Goal: Task Accomplishment & Management: Use online tool/utility

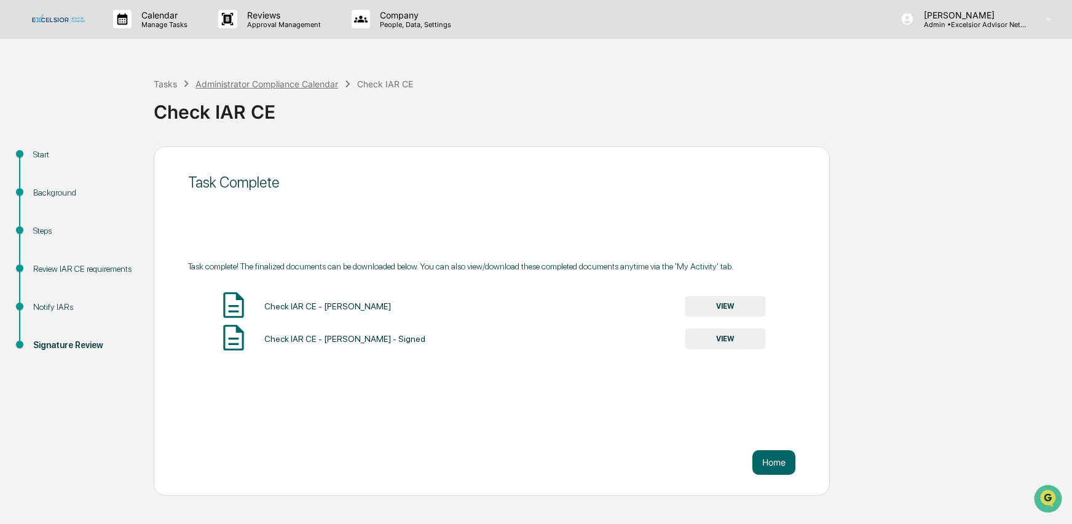
click at [230, 83] on div "Administrator Compliance Calendar" at bounding box center [267, 84] width 143 height 10
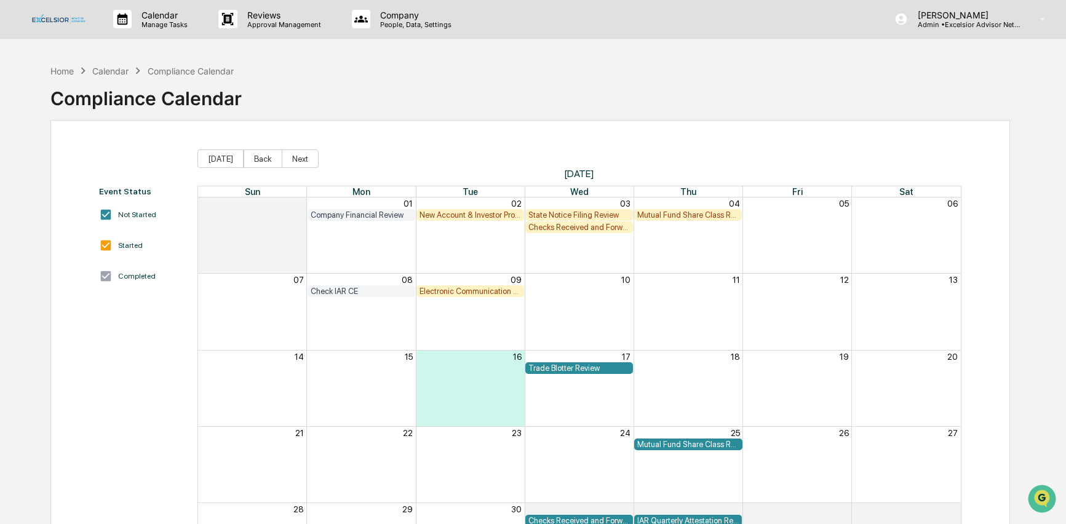
click at [561, 211] on div "State Notice Filing Review" at bounding box center [578, 214] width 101 height 9
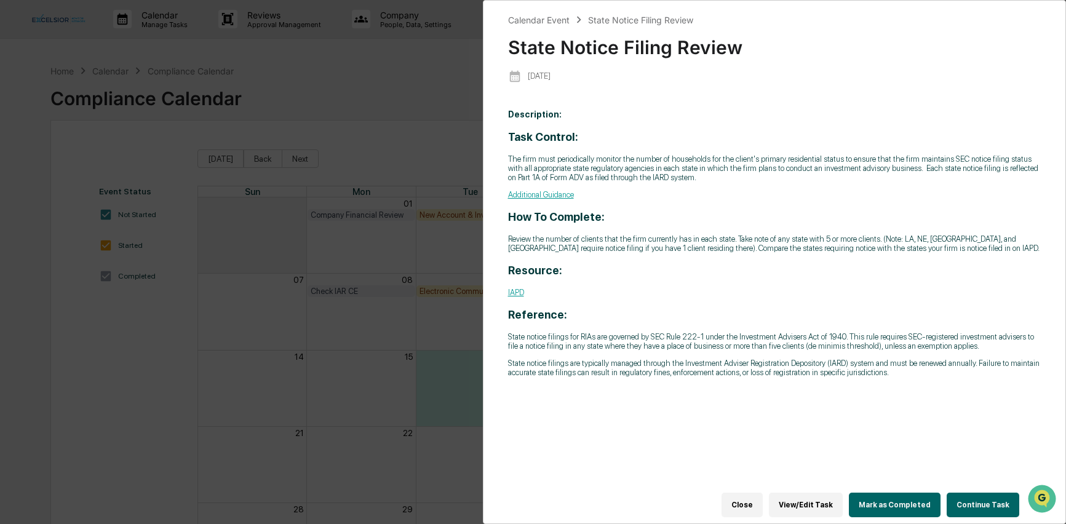
click at [977, 501] on button "Continue Task" at bounding box center [982, 505] width 73 height 25
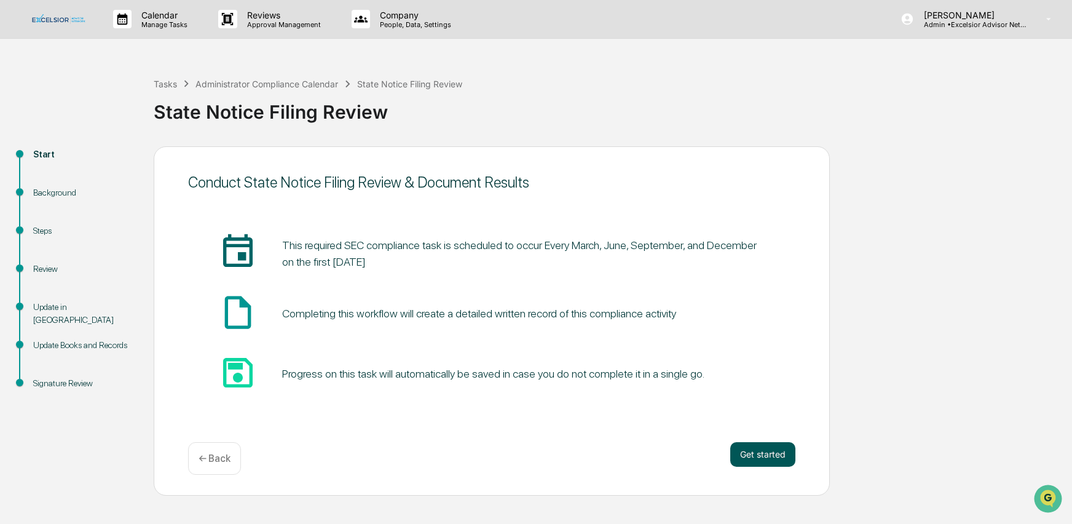
click at [775, 456] on button "Get started" at bounding box center [762, 454] width 65 height 25
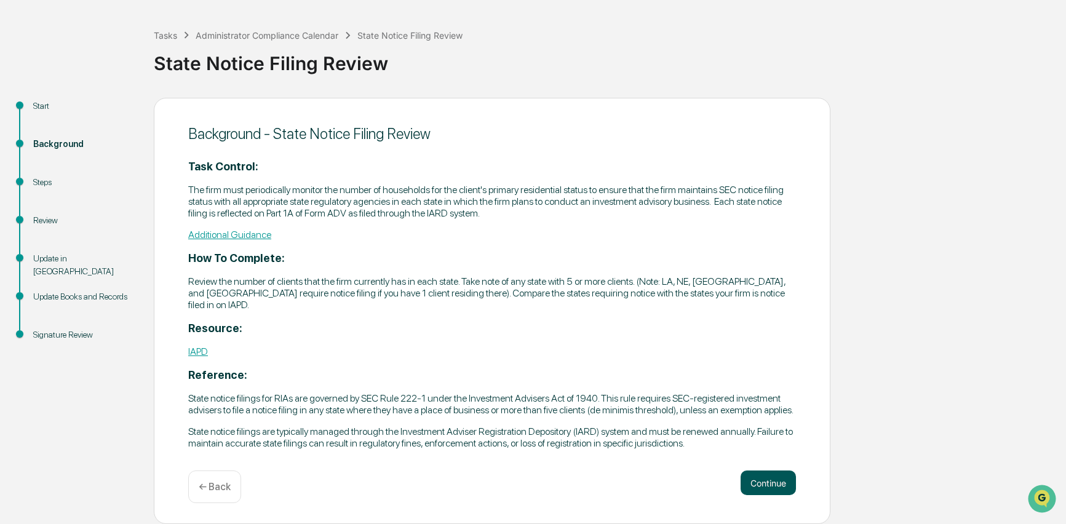
click at [770, 481] on button "Continue" at bounding box center [767, 482] width 55 height 25
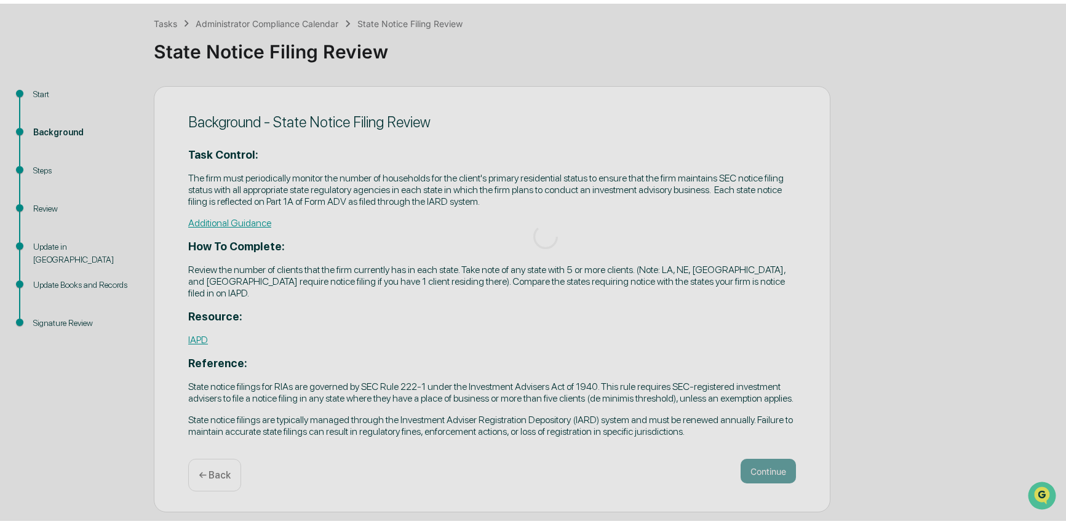
scroll to position [10, 0]
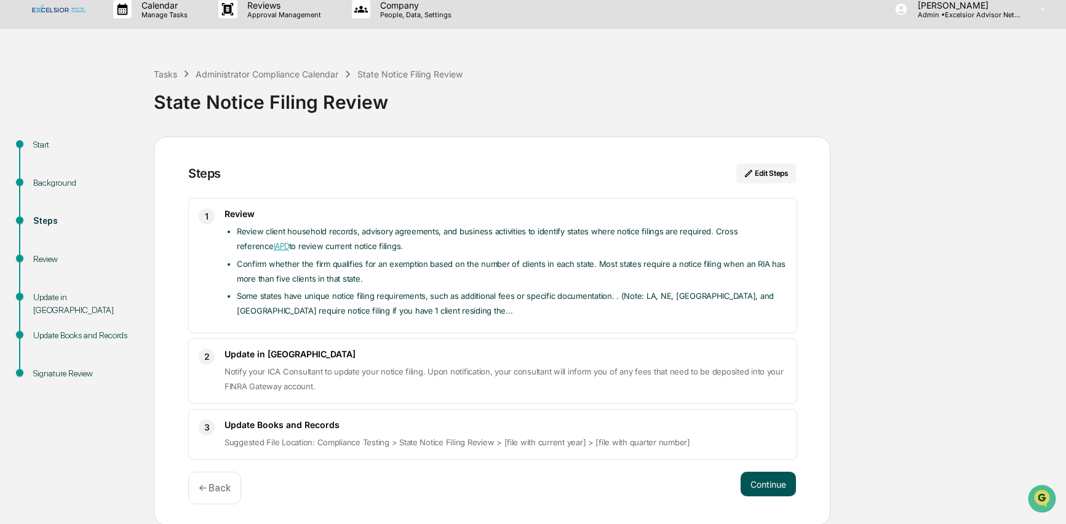
click at [772, 478] on button "Continue" at bounding box center [767, 484] width 55 height 25
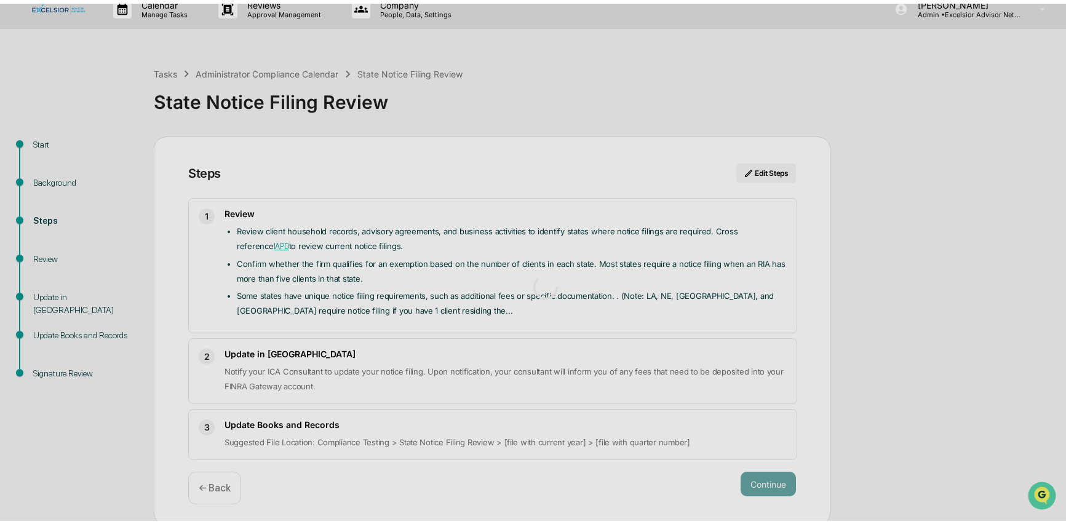
scroll to position [9, 0]
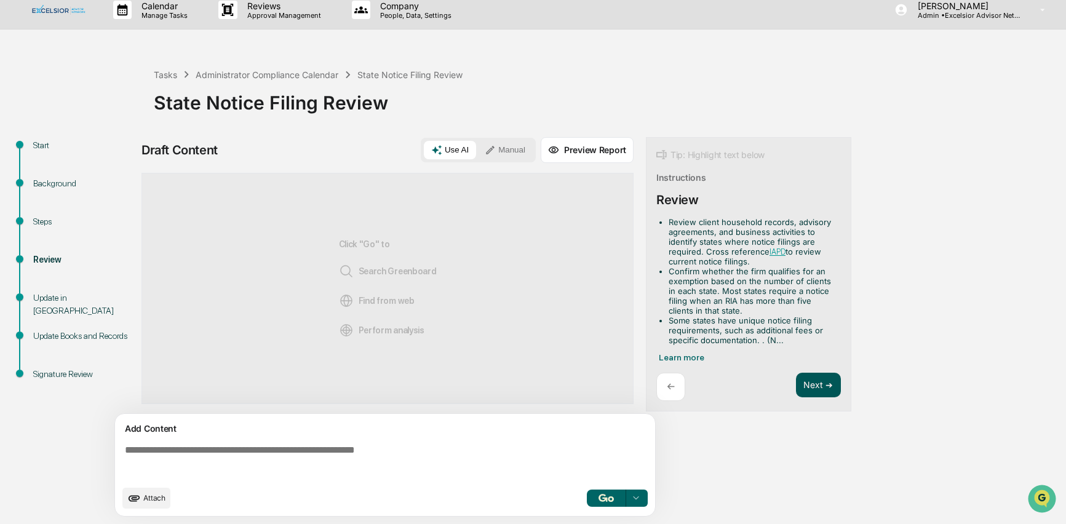
click at [809, 384] on button "Next ➔" at bounding box center [818, 385] width 45 height 25
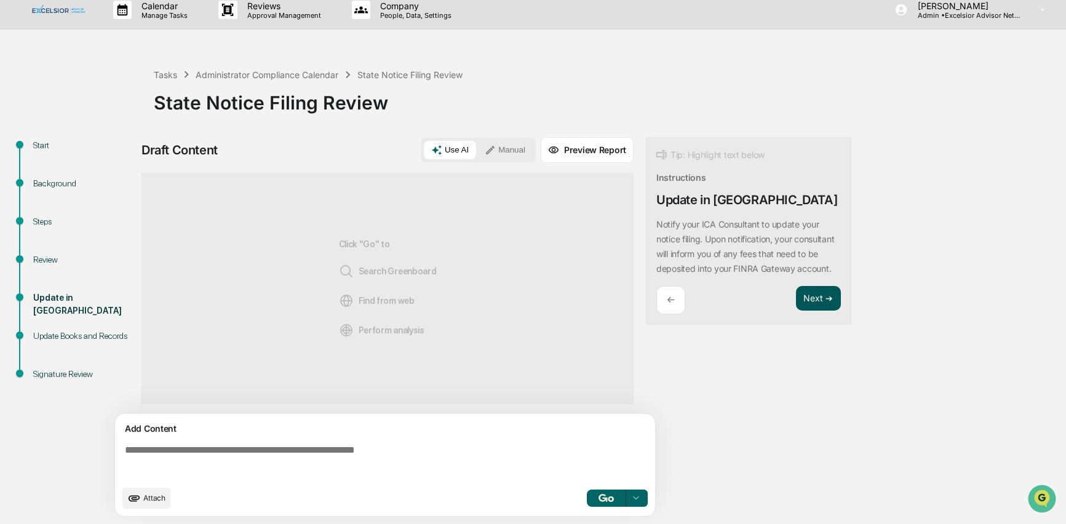
click at [808, 311] on button "Next ➔" at bounding box center [818, 298] width 45 height 25
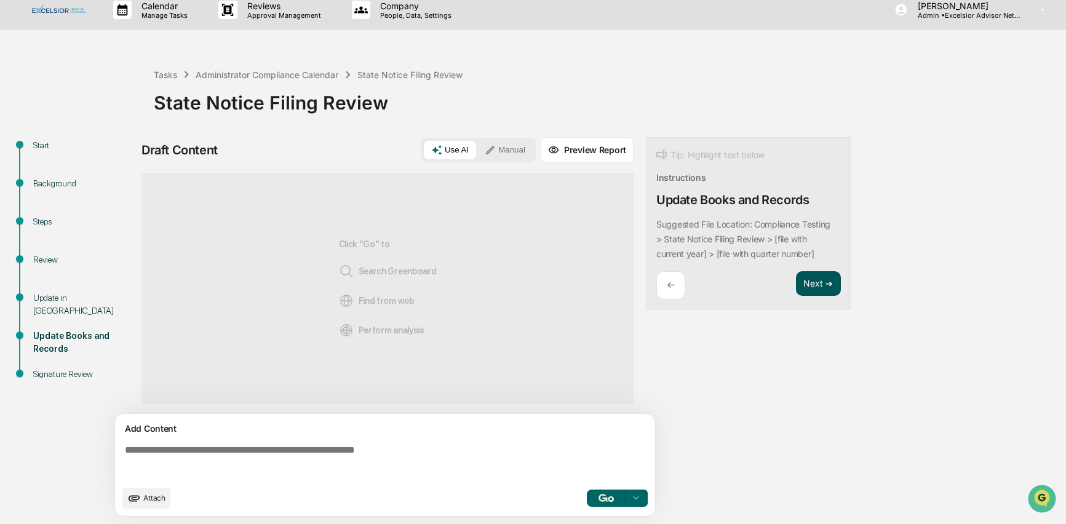
click at [822, 287] on button "Next ➔" at bounding box center [818, 283] width 45 height 25
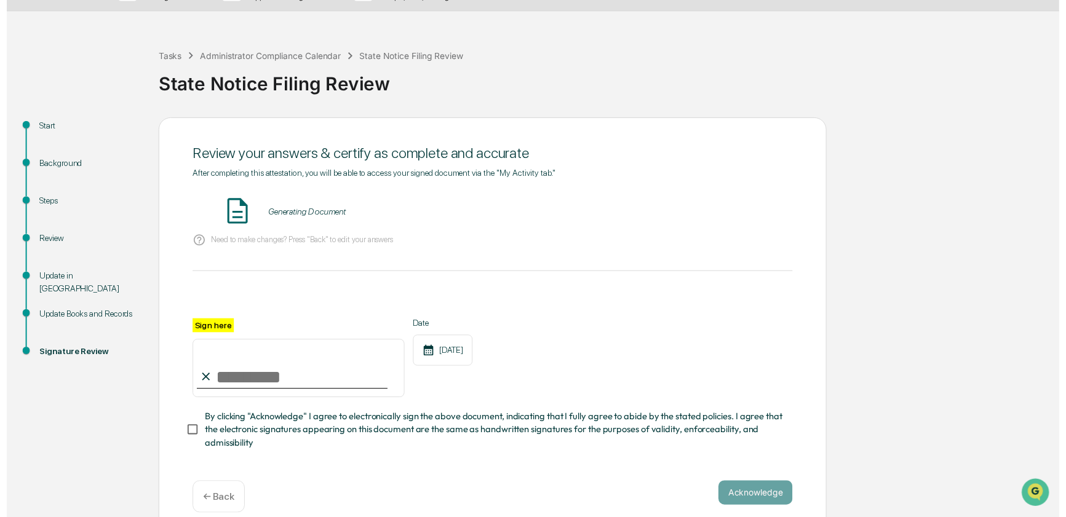
scroll to position [42, 0]
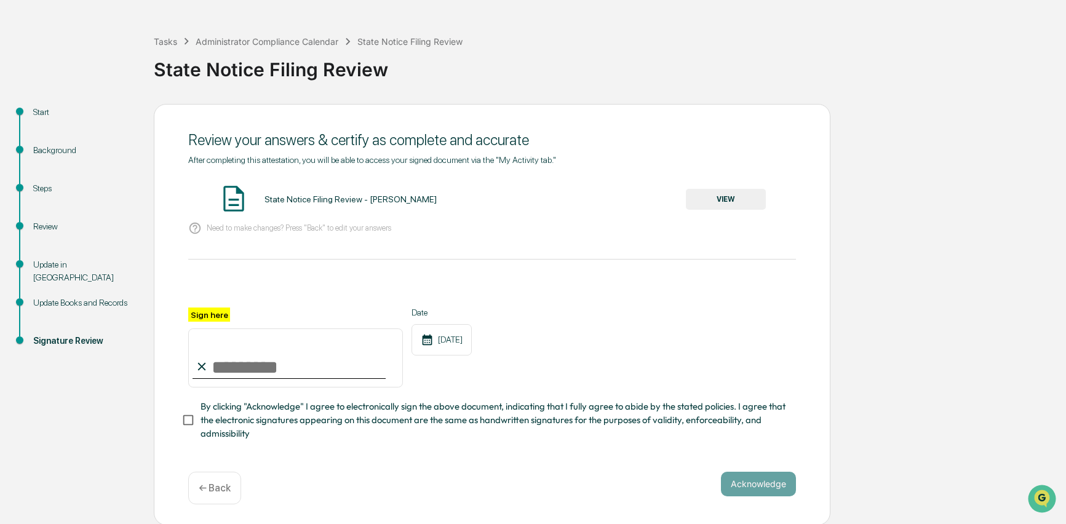
click at [726, 196] on button "VIEW" at bounding box center [726, 199] width 80 height 21
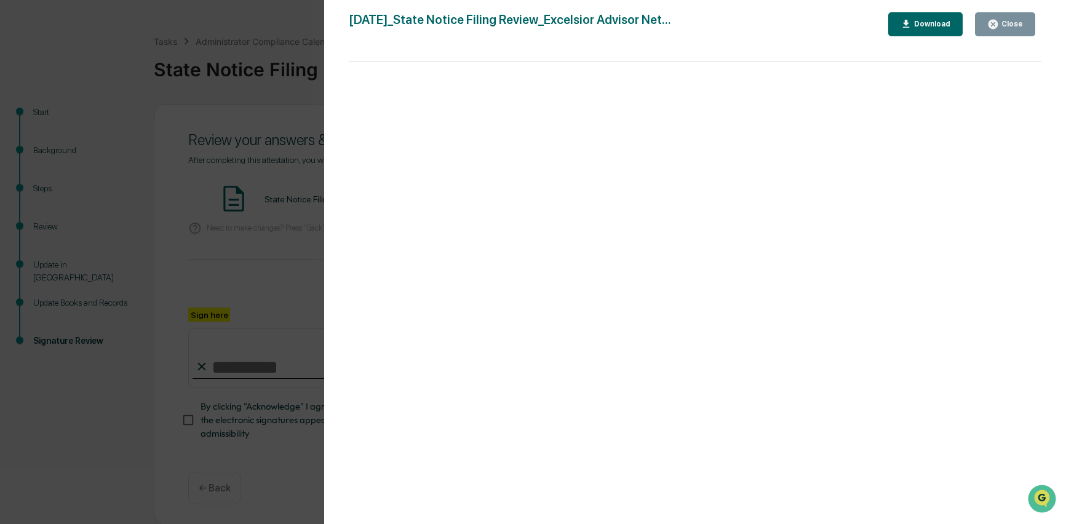
click at [1016, 25] on div "Close" at bounding box center [1011, 24] width 24 height 9
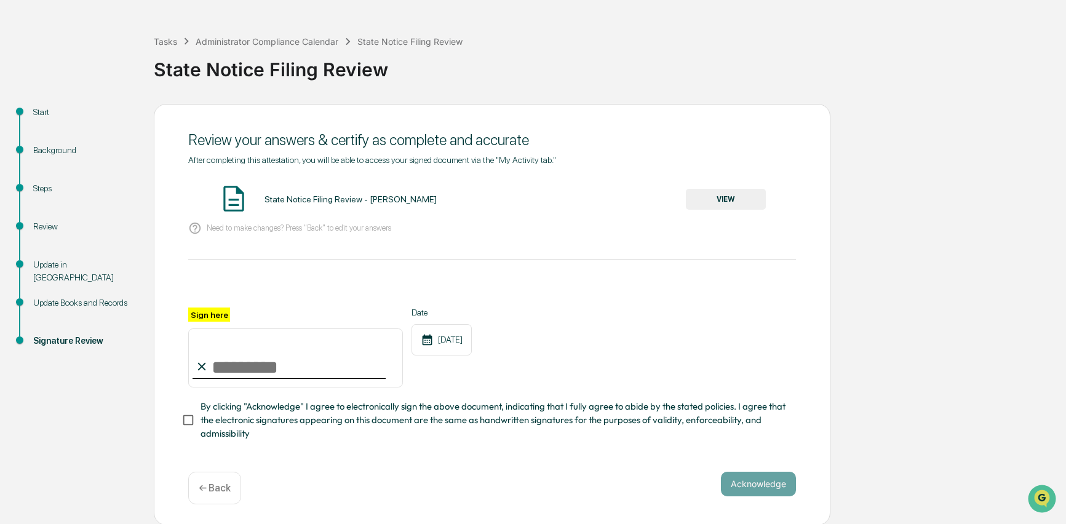
click at [241, 364] on input "Sign here" at bounding box center [295, 357] width 215 height 59
type input "**********"
click at [754, 483] on button "Acknowledge" at bounding box center [758, 484] width 75 height 25
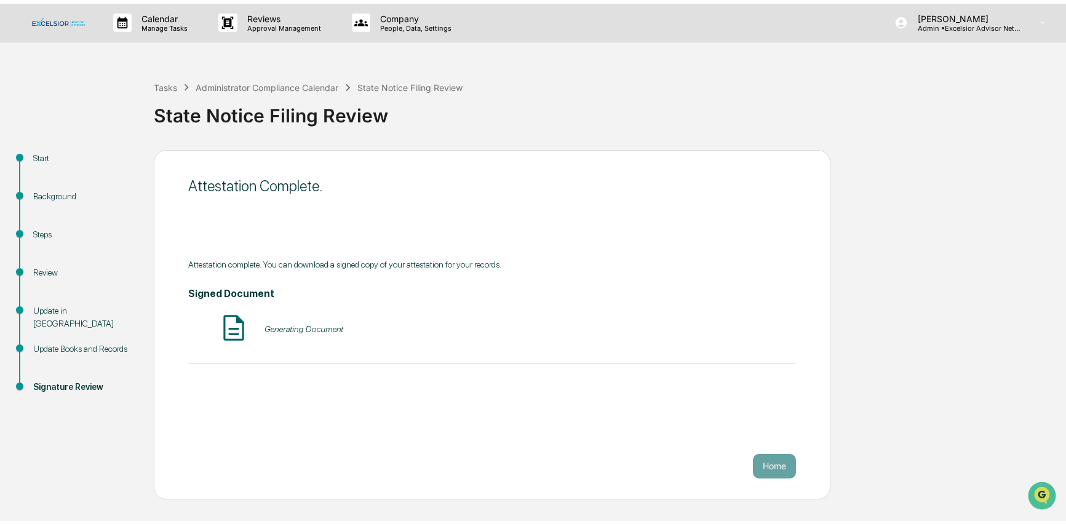
scroll to position [0, 0]
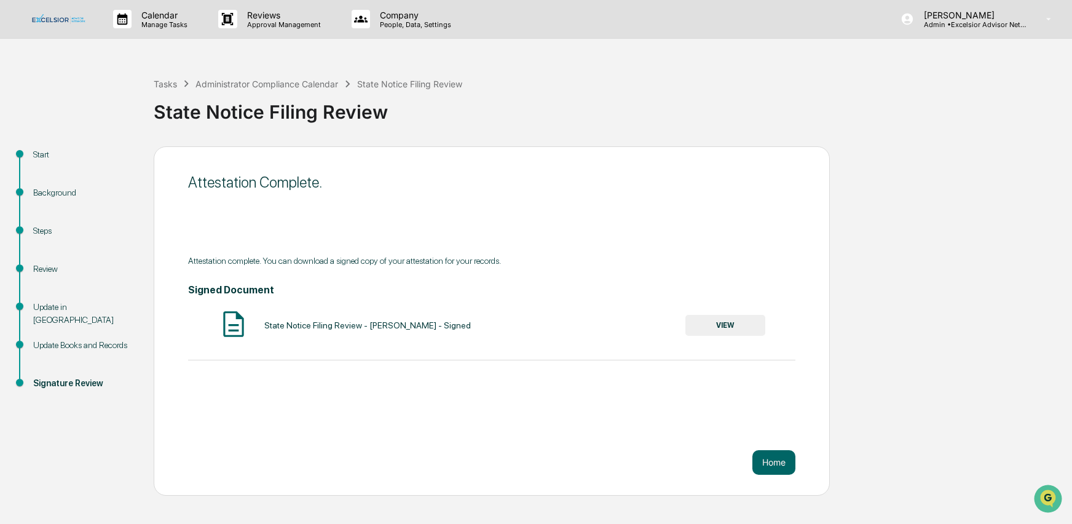
click at [720, 320] on button "VIEW" at bounding box center [726, 325] width 80 height 21
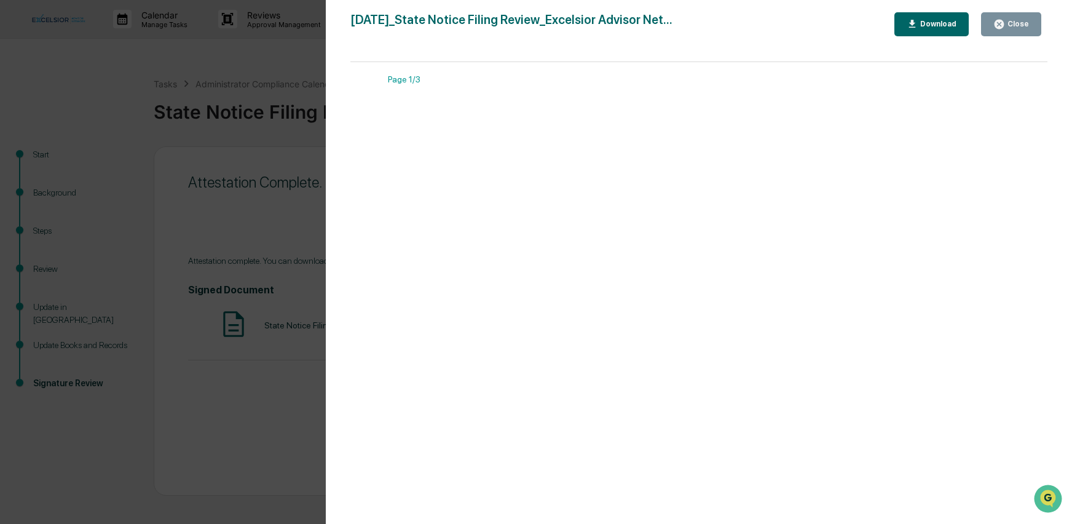
click at [938, 25] on div "Download" at bounding box center [937, 24] width 39 height 9
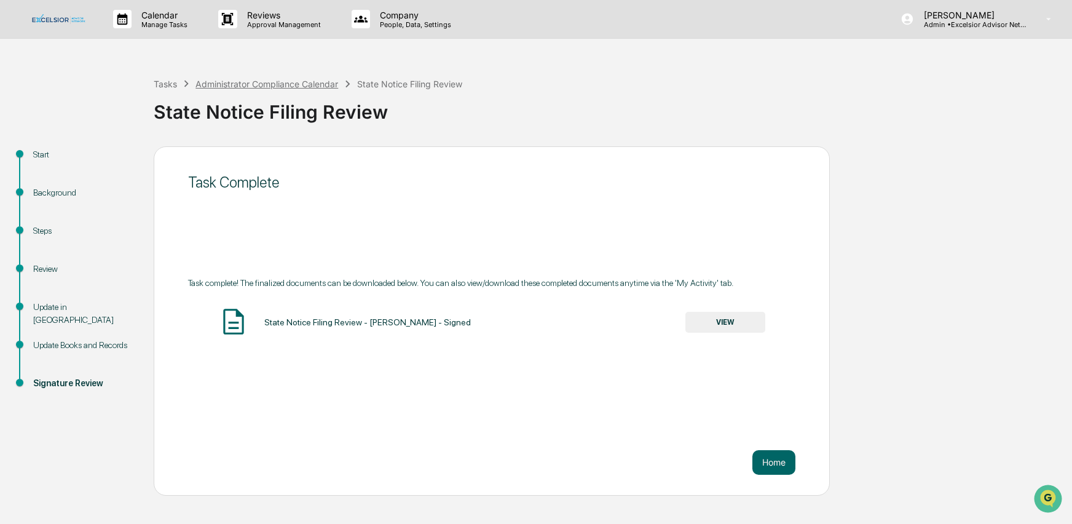
click at [243, 87] on div "Administrator Compliance Calendar" at bounding box center [267, 84] width 143 height 10
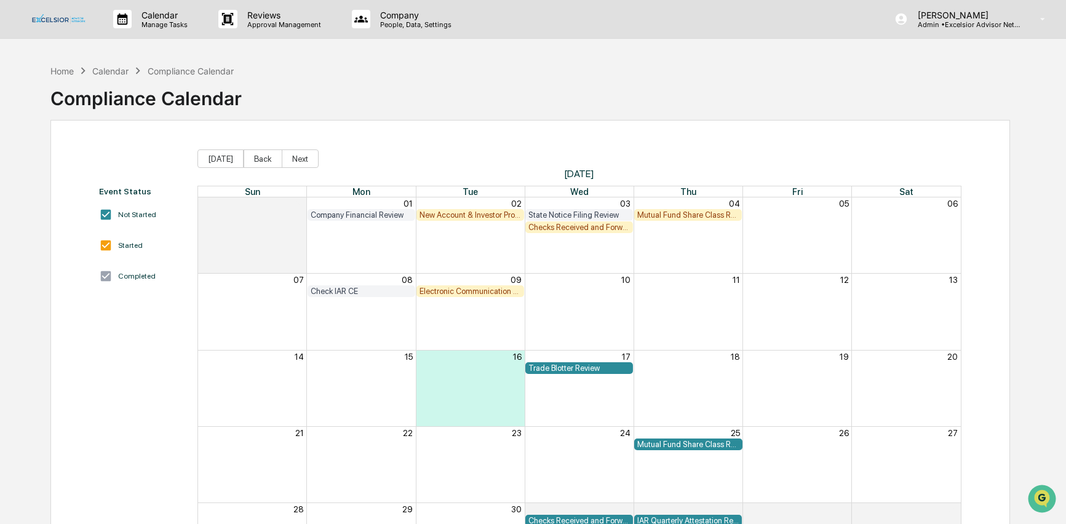
click at [354, 289] on div "Check IAR CE" at bounding box center [361, 291] width 101 height 9
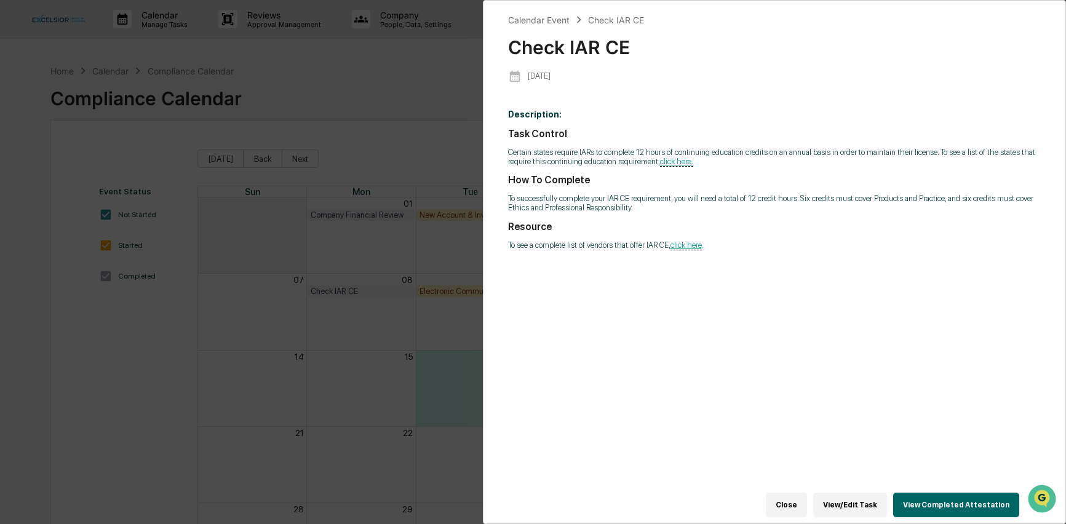
click at [976, 495] on button "View Completed Attestation" at bounding box center [956, 505] width 126 height 25
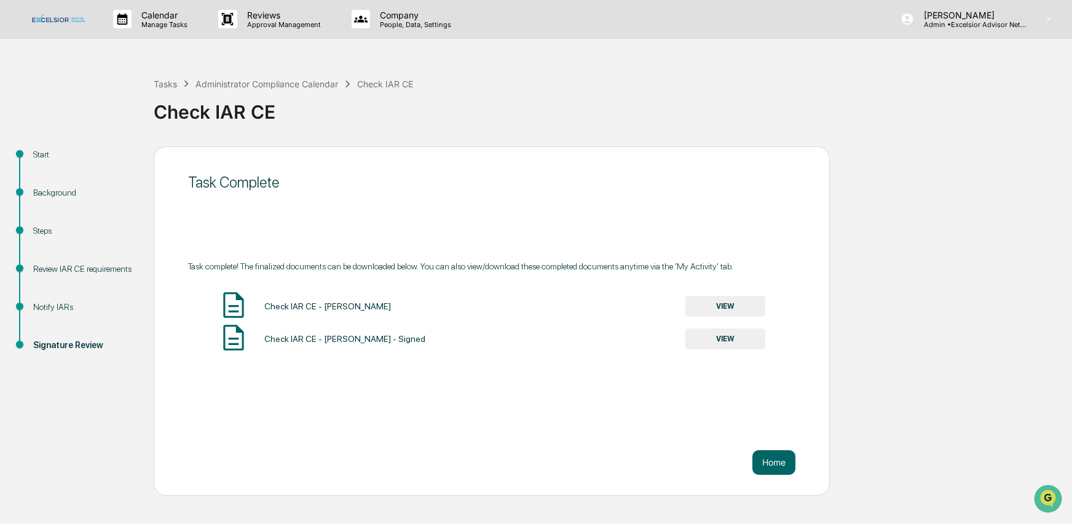
click at [721, 349] on button "VIEW" at bounding box center [726, 338] width 80 height 21
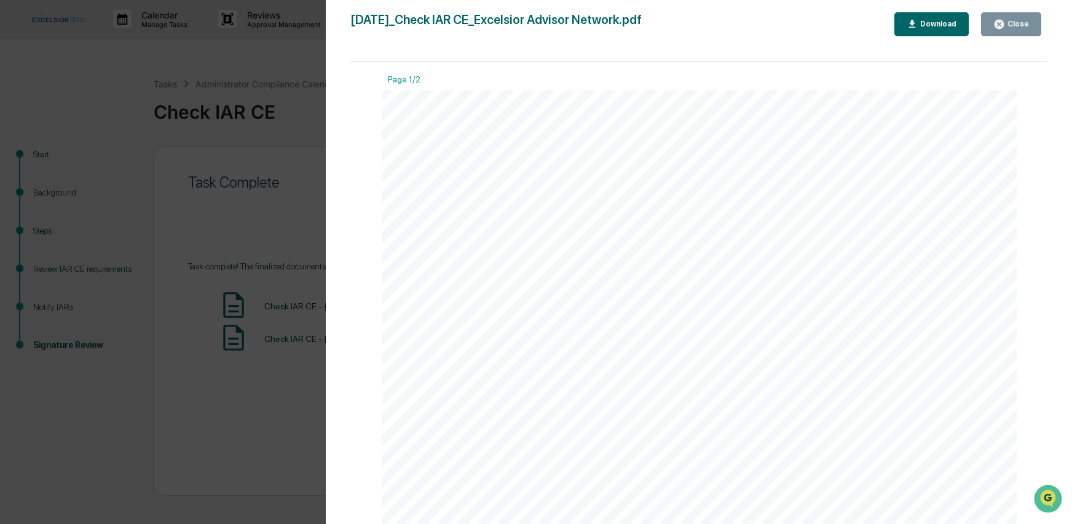
click at [996, 23] on icon "button" at bounding box center [999, 24] width 9 height 9
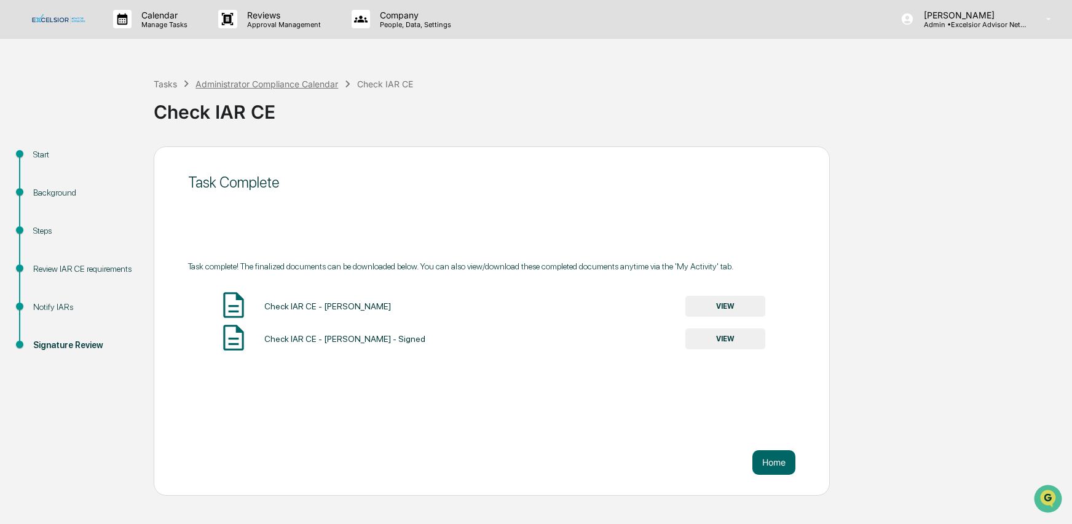
click at [241, 85] on div "Administrator Compliance Calendar" at bounding box center [267, 84] width 143 height 10
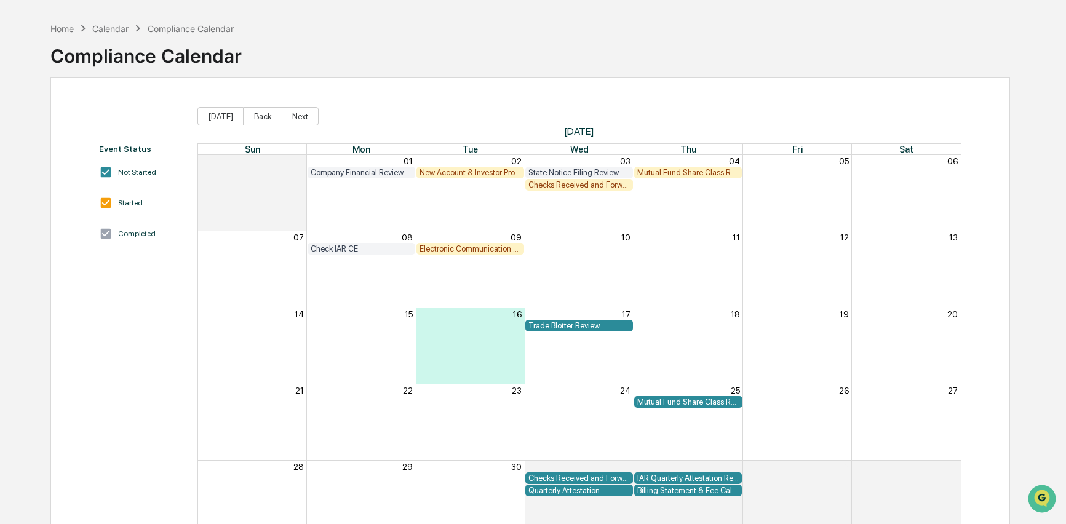
scroll to position [43, 0]
click at [676, 174] on div "Mutual Fund Share Class Review" at bounding box center [687, 171] width 101 height 9
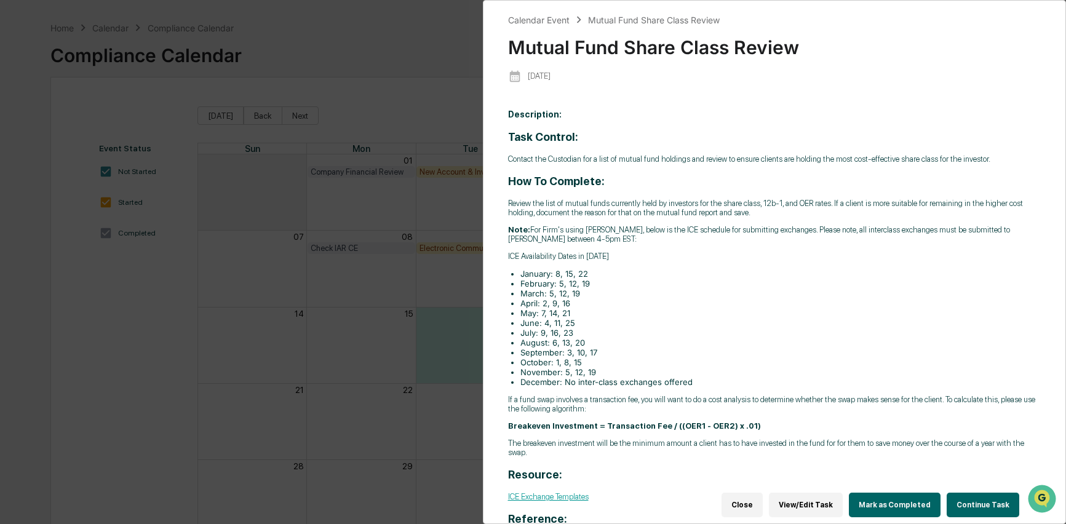
click at [967, 502] on button "Continue Task" at bounding box center [982, 505] width 73 height 25
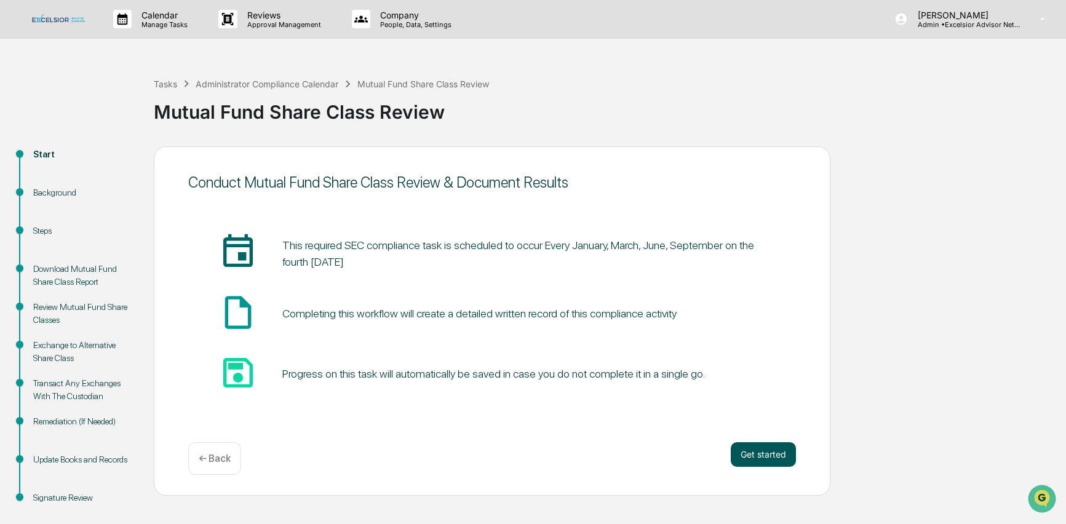
click at [769, 454] on button "Get started" at bounding box center [762, 454] width 65 height 25
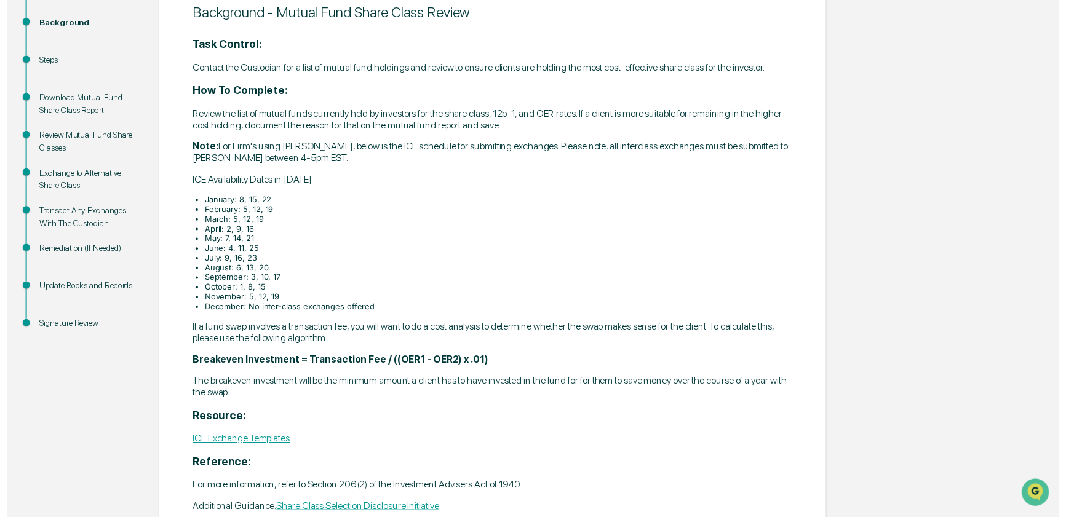
scroll to position [240, 0]
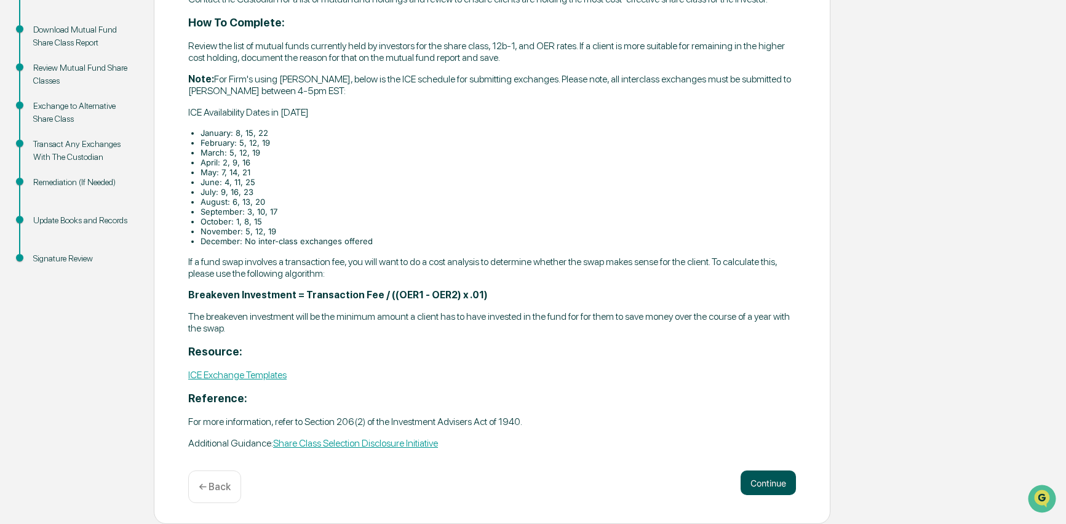
click at [759, 486] on button "Continue" at bounding box center [767, 482] width 55 height 25
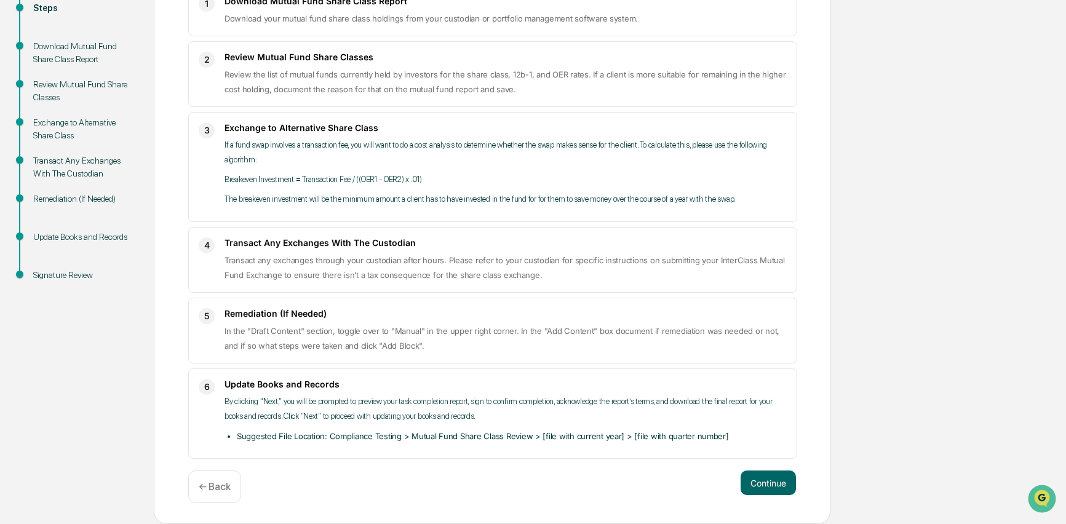
click at [759, 486] on button "Continue" at bounding box center [767, 482] width 55 height 25
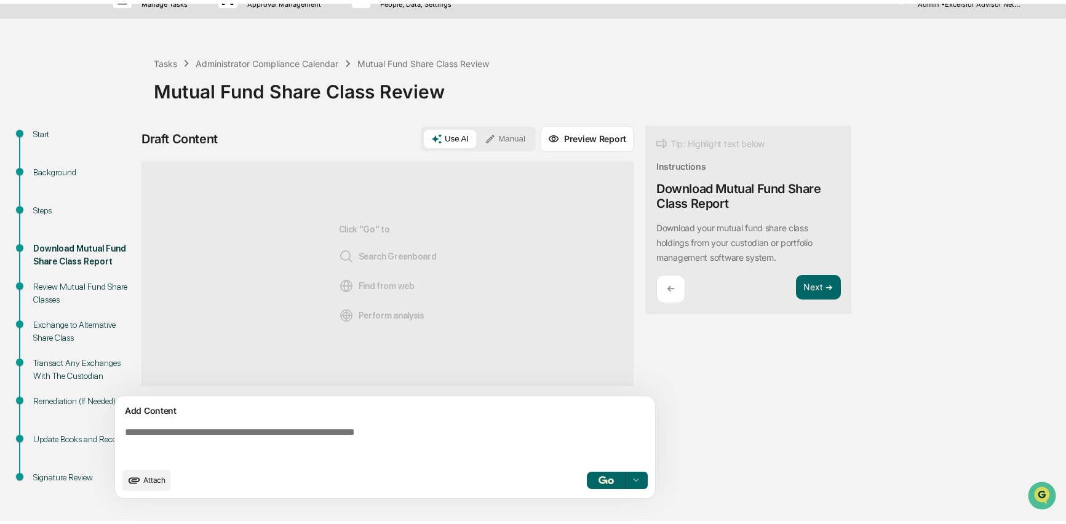
scroll to position [17, 0]
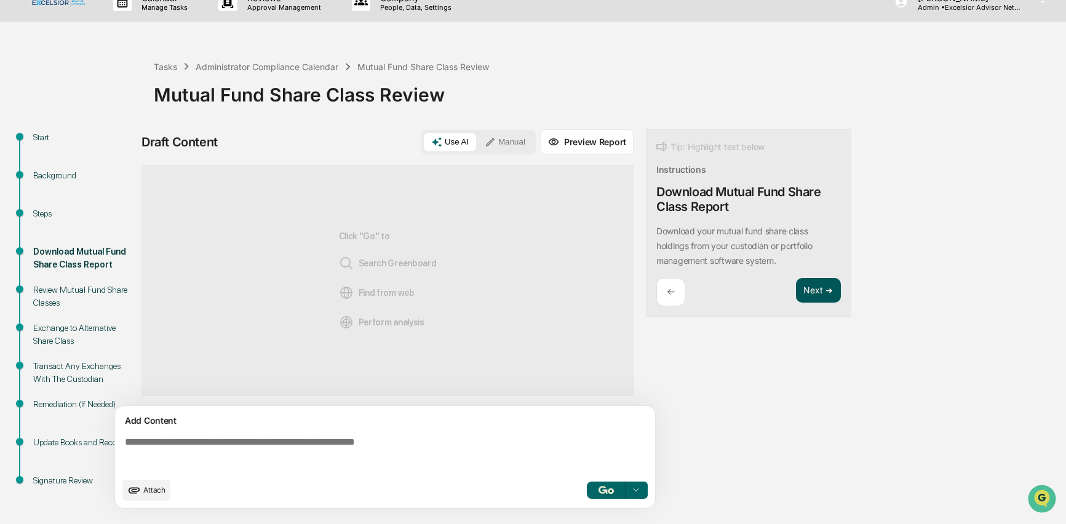
click at [818, 298] on button "Next ➔" at bounding box center [818, 290] width 45 height 25
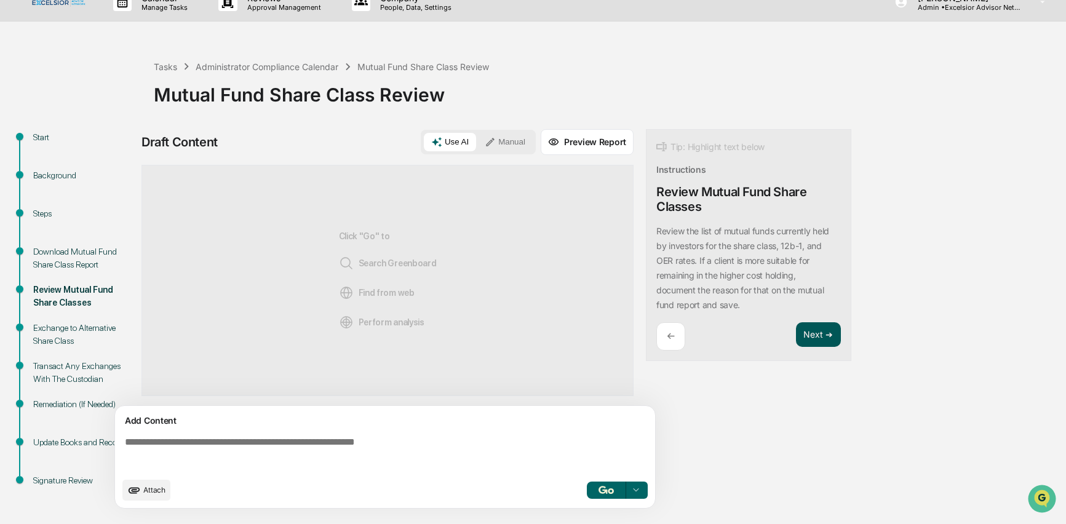
click at [818, 292] on p "Review the list of mutual funds currently held by investors for the share class…" at bounding box center [742, 268] width 173 height 84
click at [820, 334] on button "Next ➔" at bounding box center [818, 334] width 45 height 25
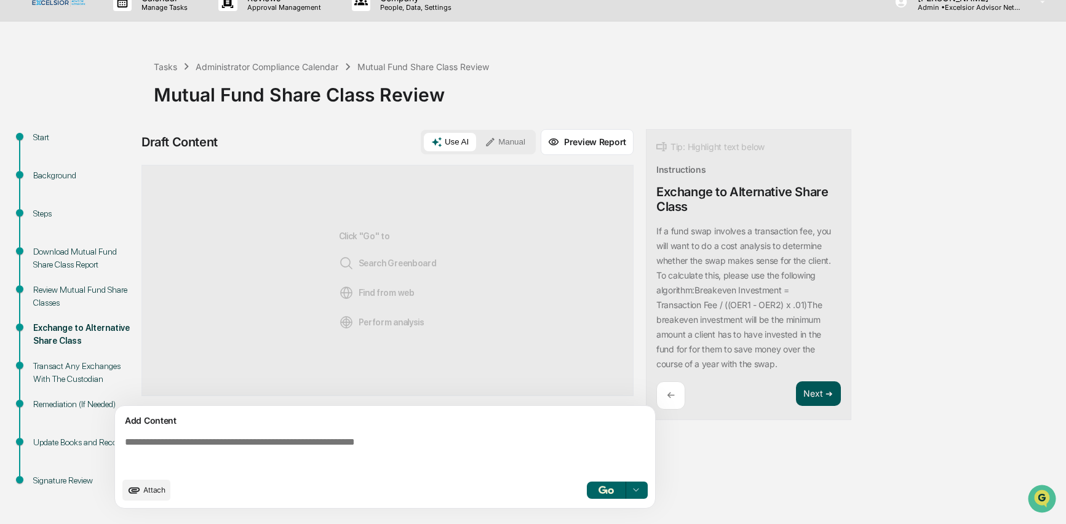
click at [819, 390] on button "Next ➔" at bounding box center [818, 393] width 45 height 25
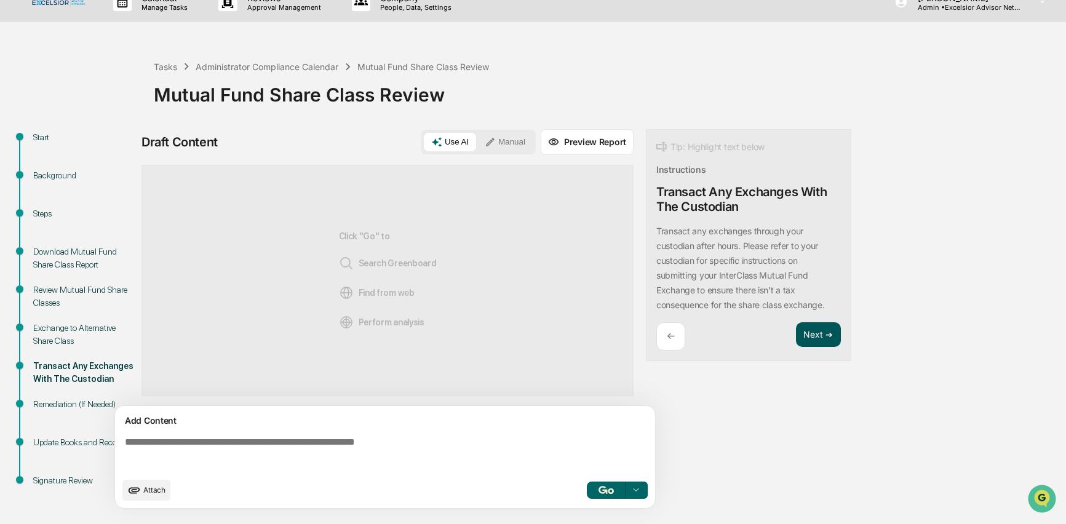
click at [817, 330] on button "Next ➔" at bounding box center [818, 334] width 45 height 25
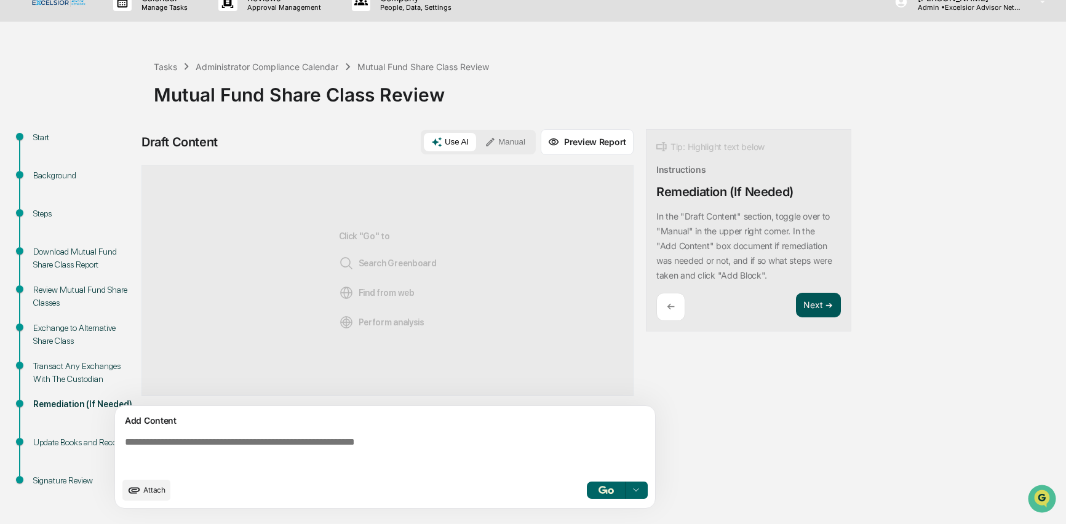
click at [815, 301] on button "Next ➔" at bounding box center [818, 305] width 45 height 25
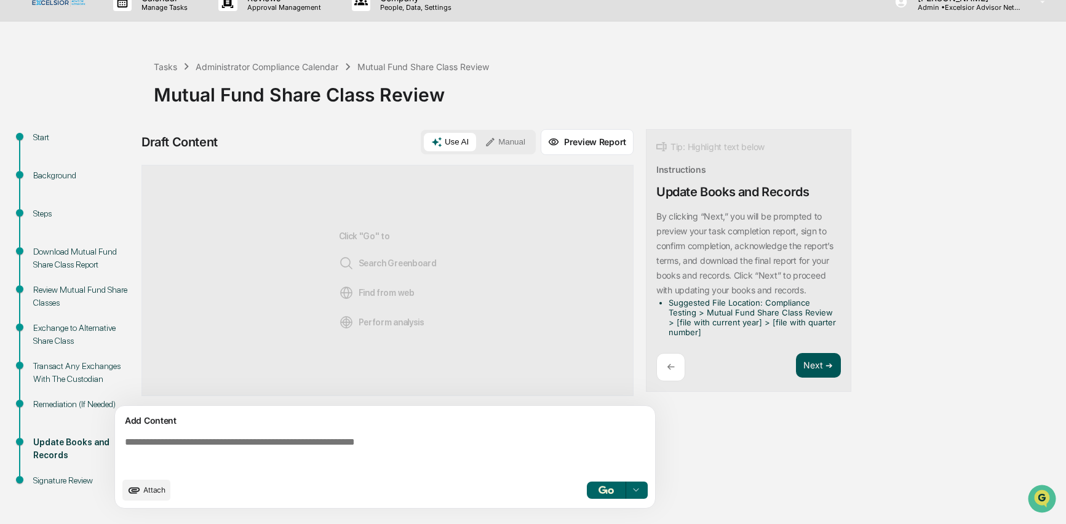
click at [816, 360] on button "Next ➔" at bounding box center [818, 365] width 45 height 25
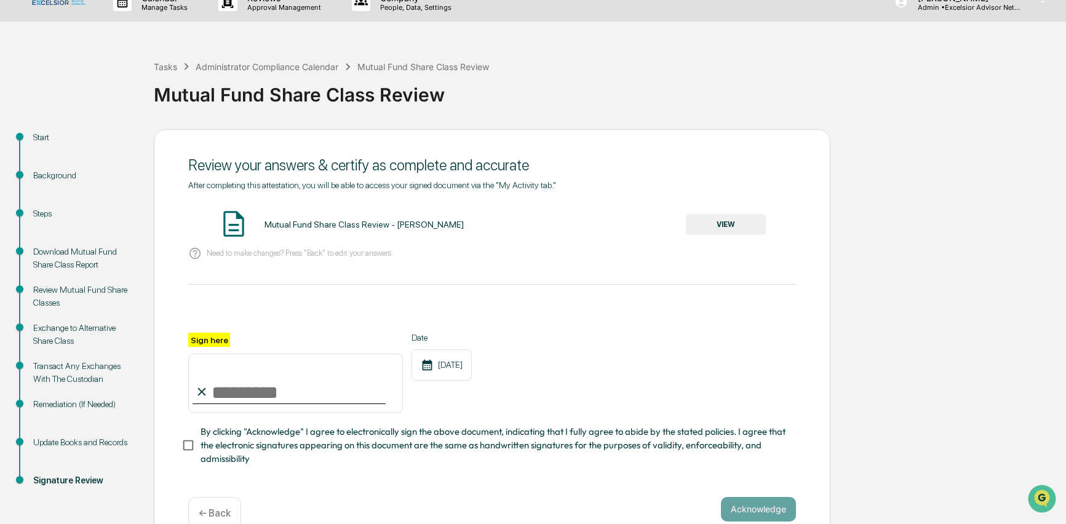
click at [731, 224] on button "VIEW" at bounding box center [726, 224] width 80 height 21
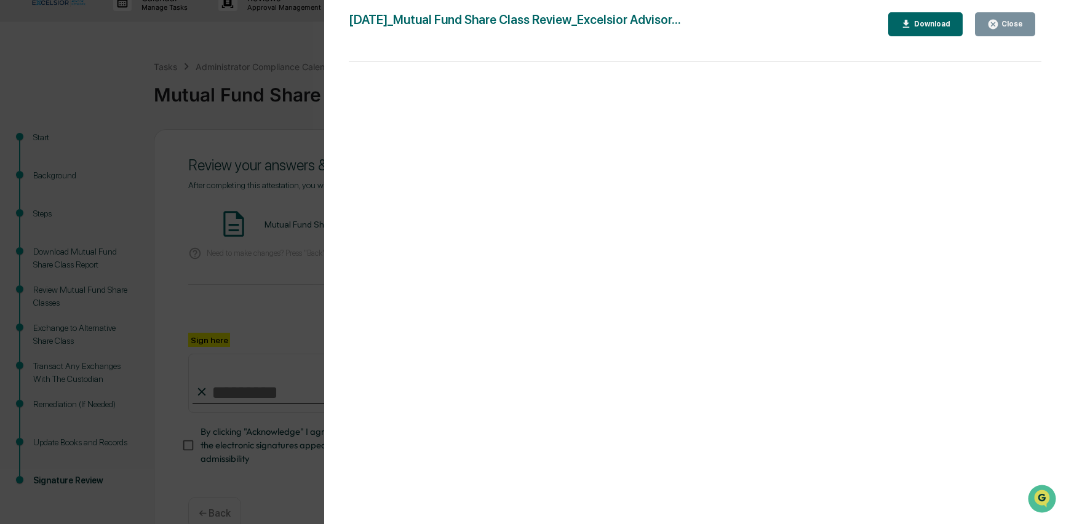
click at [1007, 22] on div "Close" at bounding box center [1011, 24] width 24 height 9
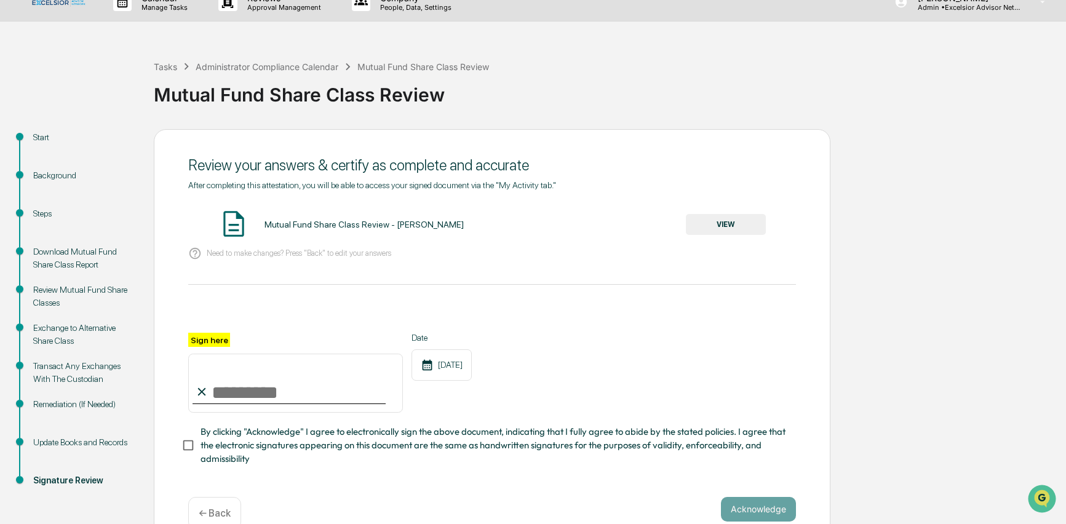
click at [218, 385] on input "Sign here" at bounding box center [295, 383] width 215 height 59
type input "**********"
click at [767, 507] on button "Acknowledge" at bounding box center [758, 509] width 75 height 25
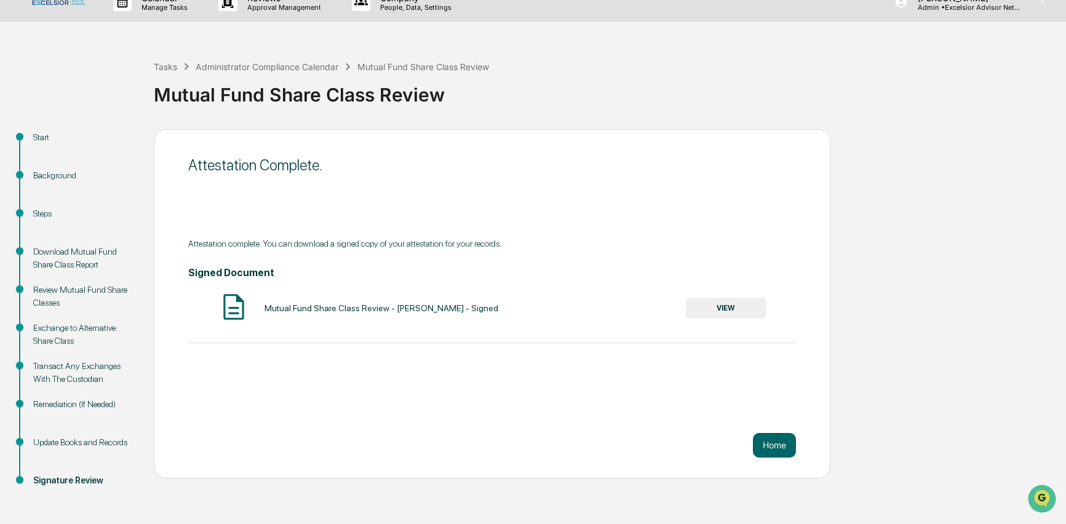
click at [743, 309] on button "VIEW" at bounding box center [726, 308] width 80 height 21
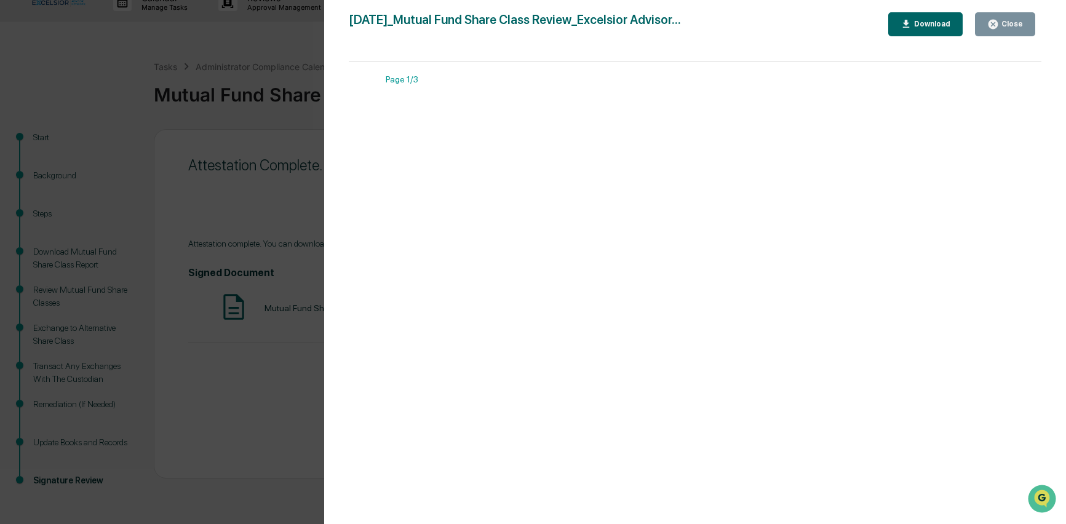
click at [920, 26] on div "Download" at bounding box center [930, 24] width 39 height 9
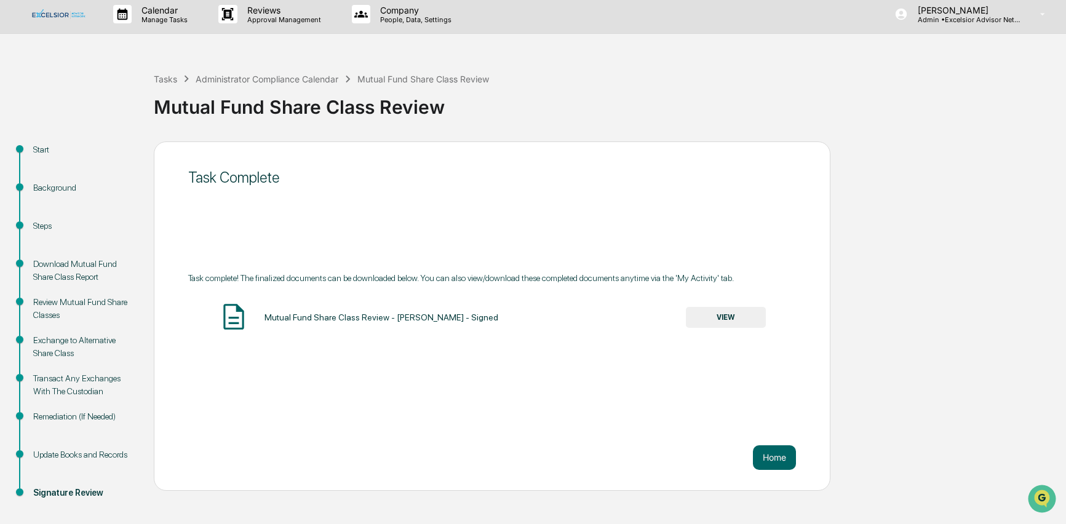
scroll to position [0, 0]
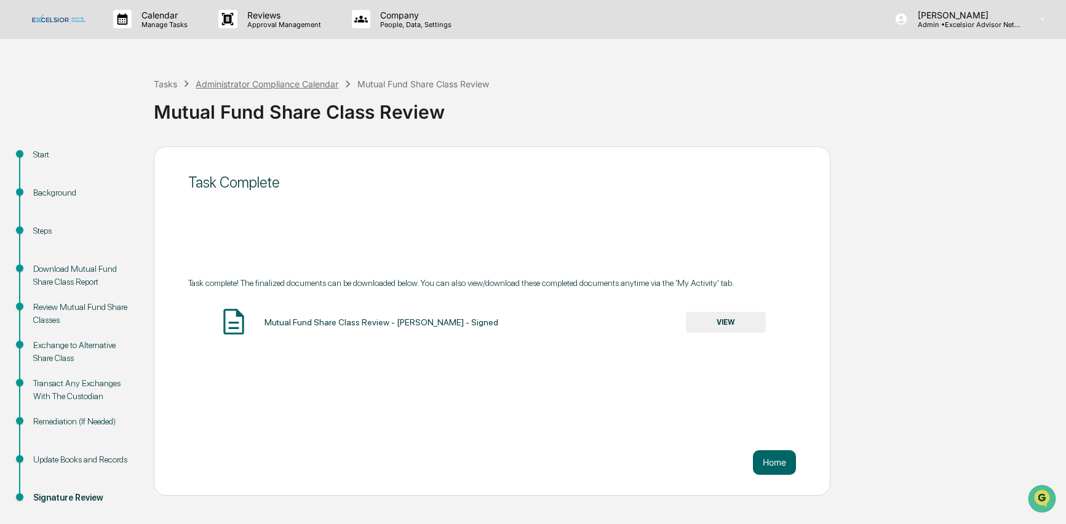
click at [226, 85] on div "Administrator Compliance Calendar" at bounding box center [267, 84] width 143 height 10
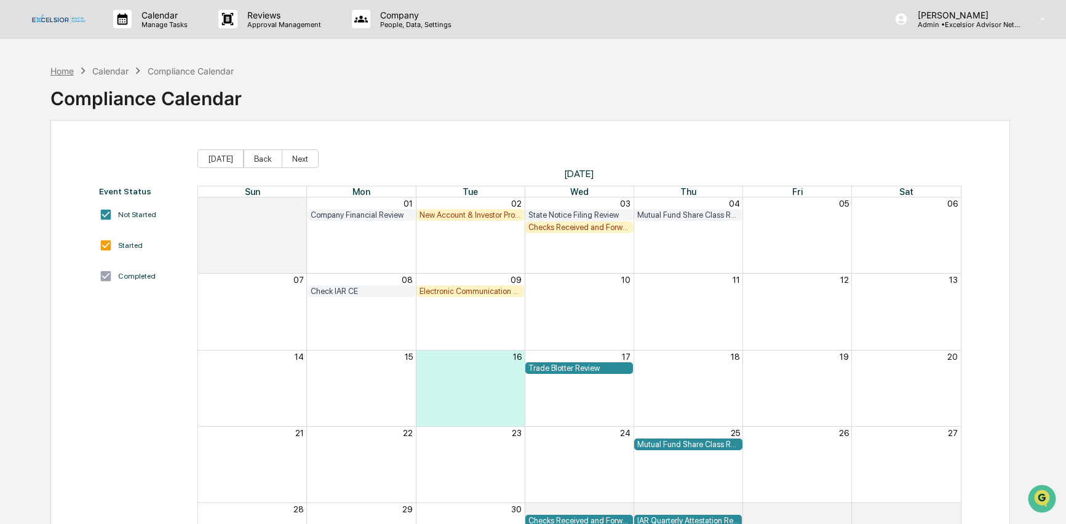
click at [69, 72] on div "Home" at bounding box center [61, 71] width 23 height 10
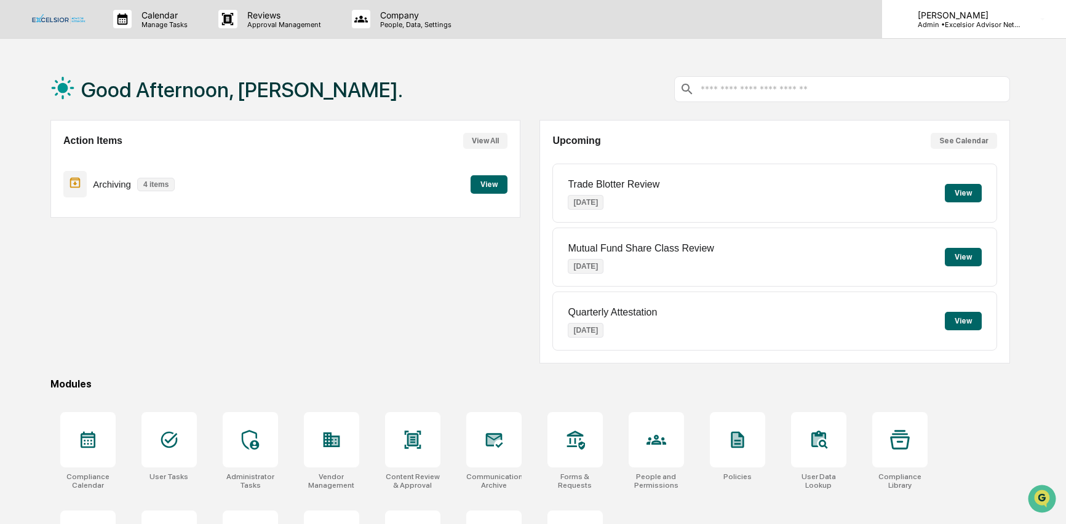
click at [972, 23] on p "Admin • Excelsior Advisor Network" at bounding box center [965, 24] width 114 height 9
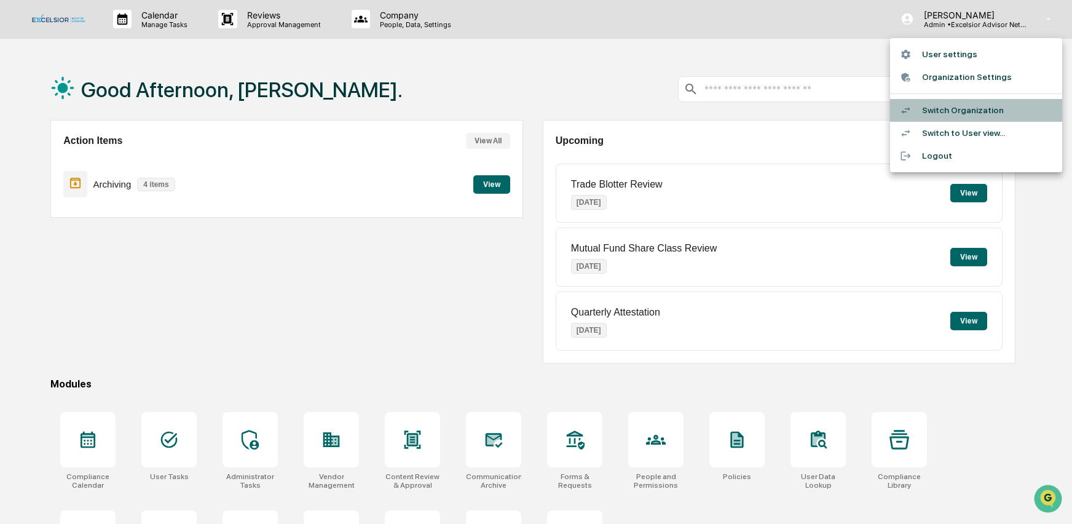
click at [959, 106] on li "Switch Organization" at bounding box center [976, 110] width 172 height 23
